Goal: Transaction & Acquisition: Subscribe to service/newsletter

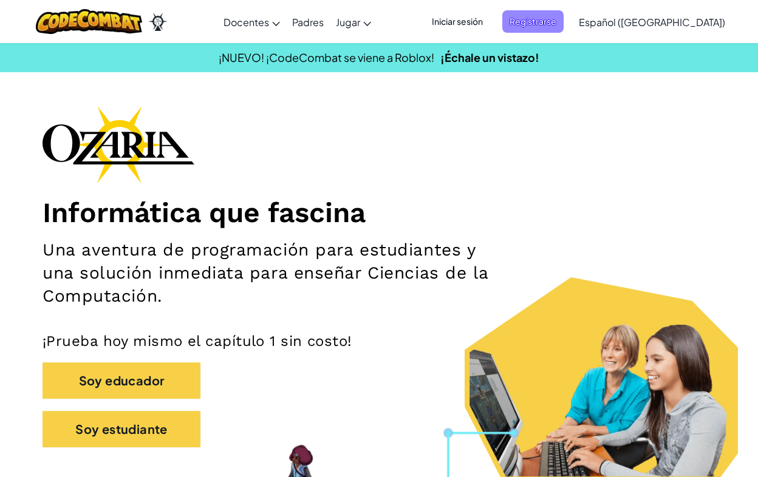
click at [546, 19] on span "Registrarse" at bounding box center [532, 21] width 61 height 22
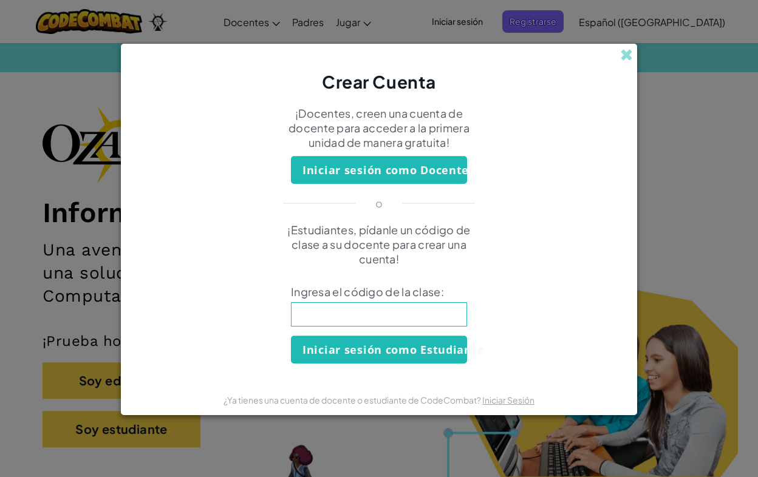
click at [474, 18] on div "Crear Cuenta ¡Docentes, creen una cuenta de docente para acceder a la primera u…" at bounding box center [379, 238] width 758 height 477
click at [619, 53] on div "Crear Cuenta" at bounding box center [379, 69] width 516 height 50
click at [627, 57] on span at bounding box center [626, 55] width 13 height 13
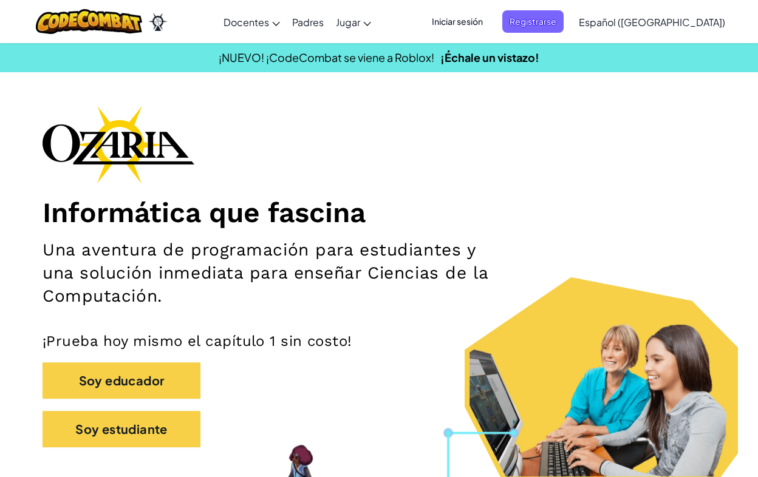
click at [490, 22] on span "Iniciar sesión" at bounding box center [458, 21] width 66 height 22
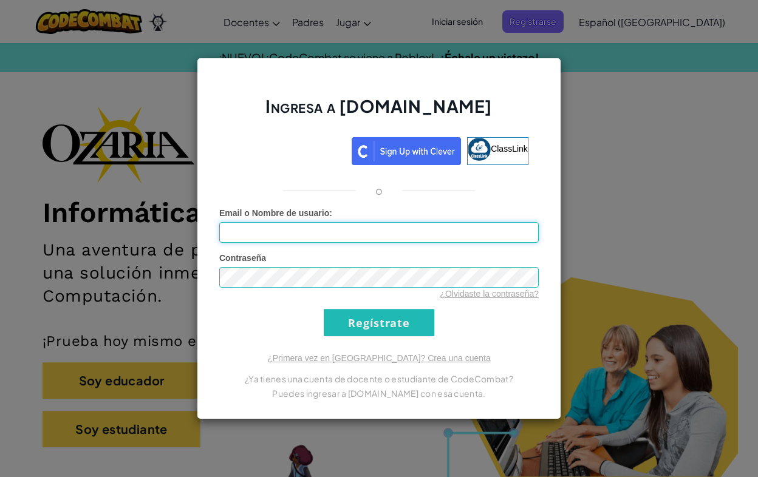
type input "[EMAIL_ADDRESS][DOMAIN_NAME]"
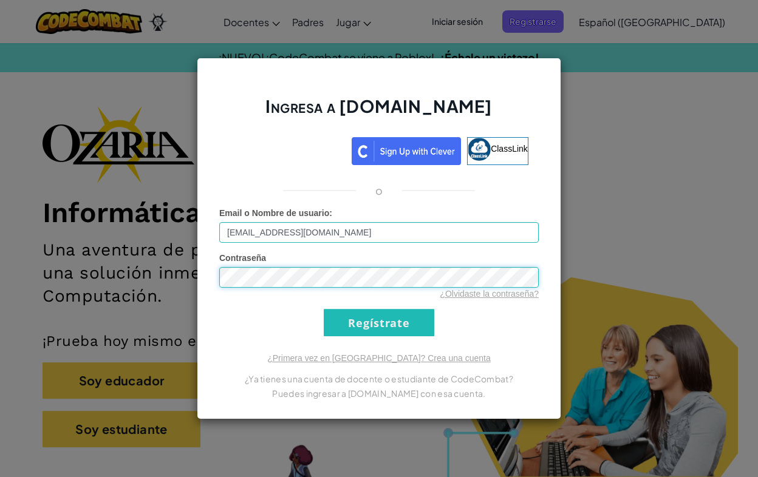
click at [379, 323] on input "Regístrate" at bounding box center [379, 322] width 111 height 27
click at [381, 316] on input "Regístrate" at bounding box center [379, 322] width 111 height 27
